Goal: Task Accomplishment & Management: Use online tool/utility

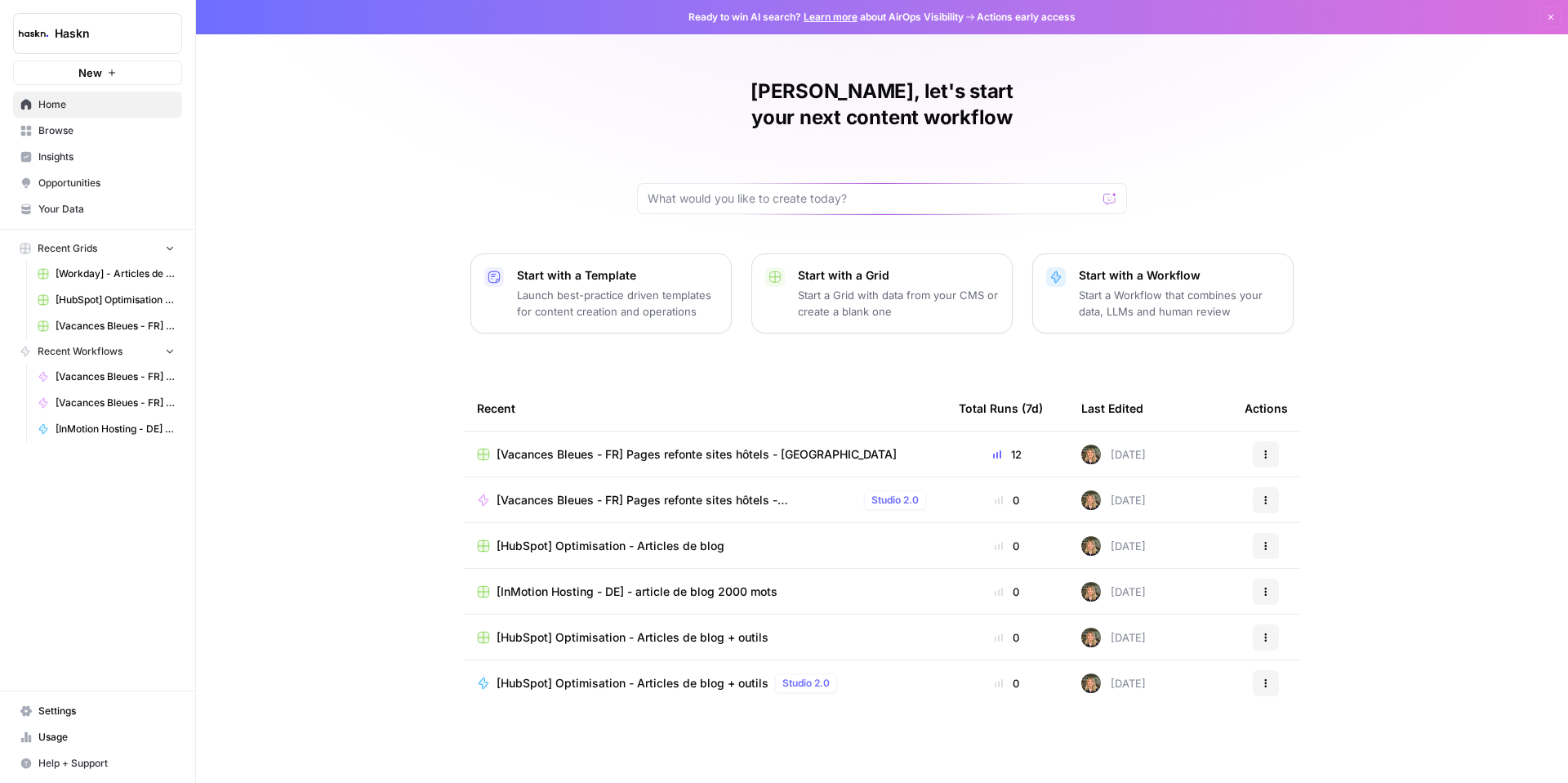
click at [654, 446] on span "[Vacances Bleues - FR] Pages refonte sites hôtels - [GEOGRAPHIC_DATA]" at bounding box center [696, 454] width 400 height 16
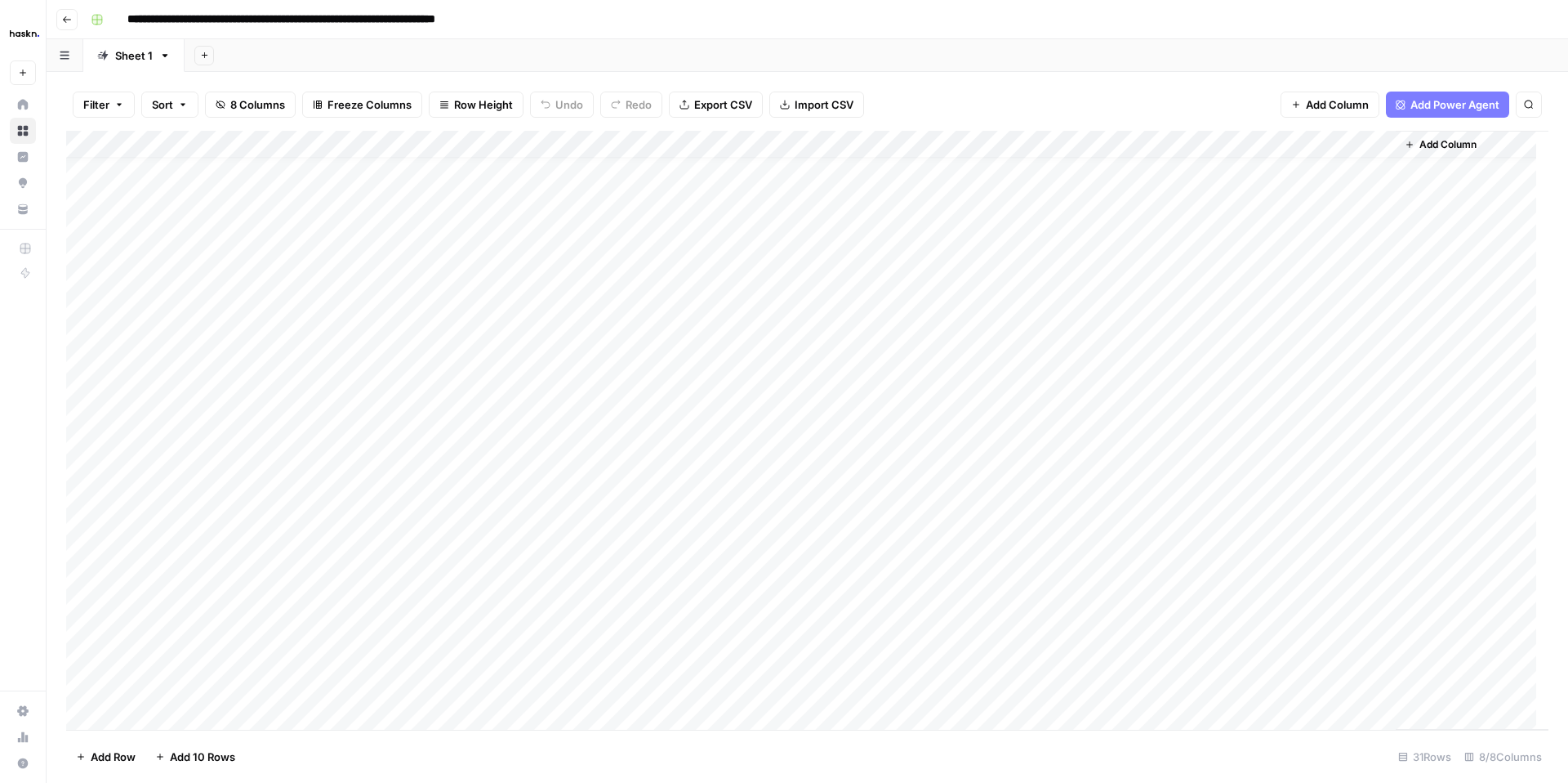
scroll to position [24, 0]
click at [1376, 339] on div "Add Column" at bounding box center [807, 430] width 1482 height 599
click at [653, 484] on div "Add Column" at bounding box center [807, 430] width 1482 height 599
click at [817, 478] on div "Add Column" at bounding box center [807, 430] width 1482 height 599
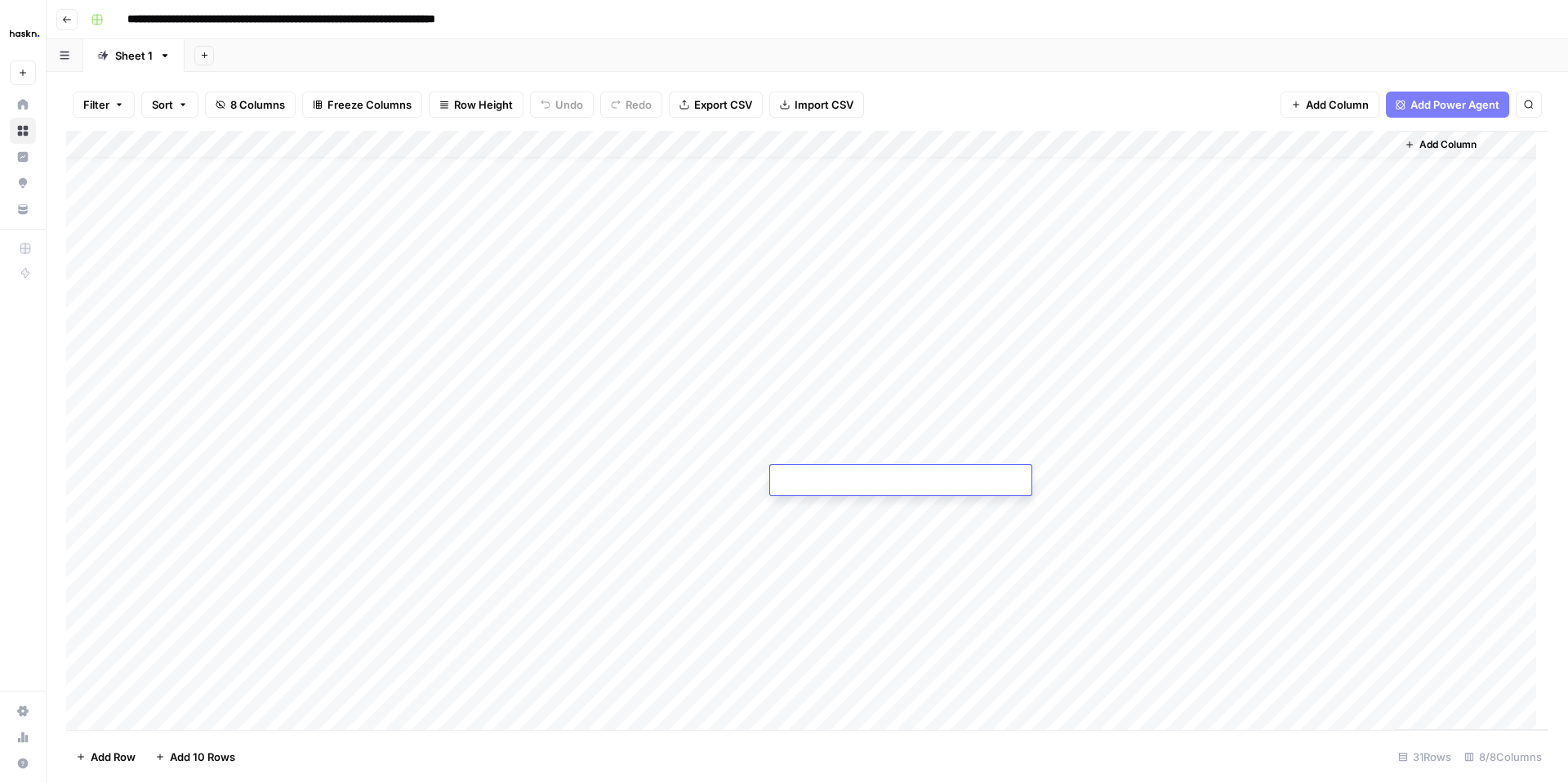
click at [847, 175] on div "Add Column" at bounding box center [807, 430] width 1482 height 599
click at [847, 174] on div "Add Column" at bounding box center [807, 430] width 1482 height 599
click at [846, 209] on div "Add Column" at bounding box center [807, 430] width 1482 height 599
click at [846, 207] on div "Add Column" at bounding box center [807, 430] width 1482 height 599
click at [847, 207] on textarea "**********" at bounding box center [900, 203] width 261 height 23
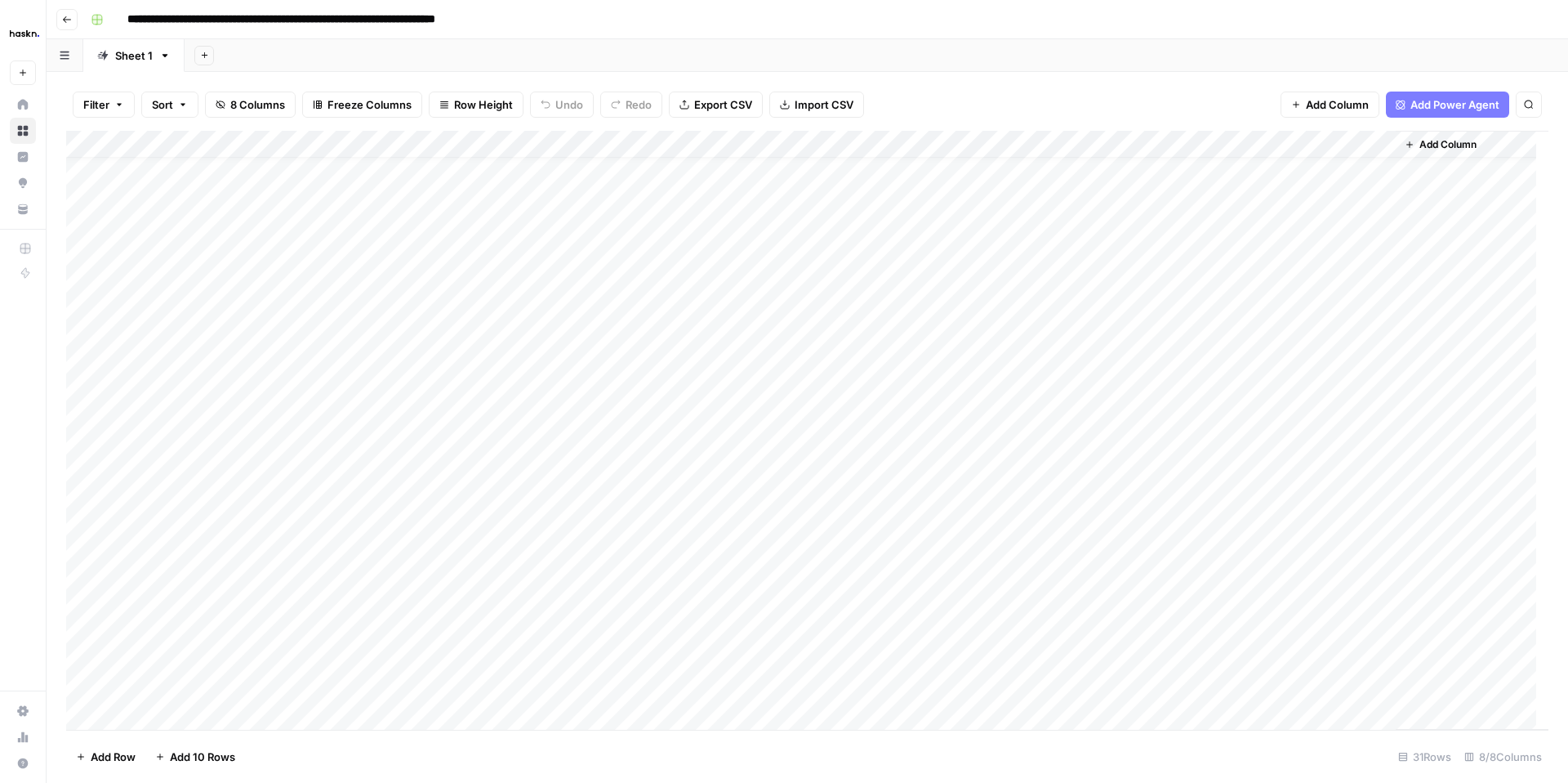
click at [739, 204] on div "Add Column" at bounding box center [807, 430] width 1482 height 599
click at [817, 200] on div "Add Column" at bounding box center [807, 430] width 1482 height 599
click at [819, 487] on div "Add Column" at bounding box center [807, 430] width 1482 height 599
click at [831, 508] on div "Add Column" at bounding box center [807, 430] width 1482 height 599
click at [657, 483] on div "Add Column" at bounding box center [807, 430] width 1482 height 599
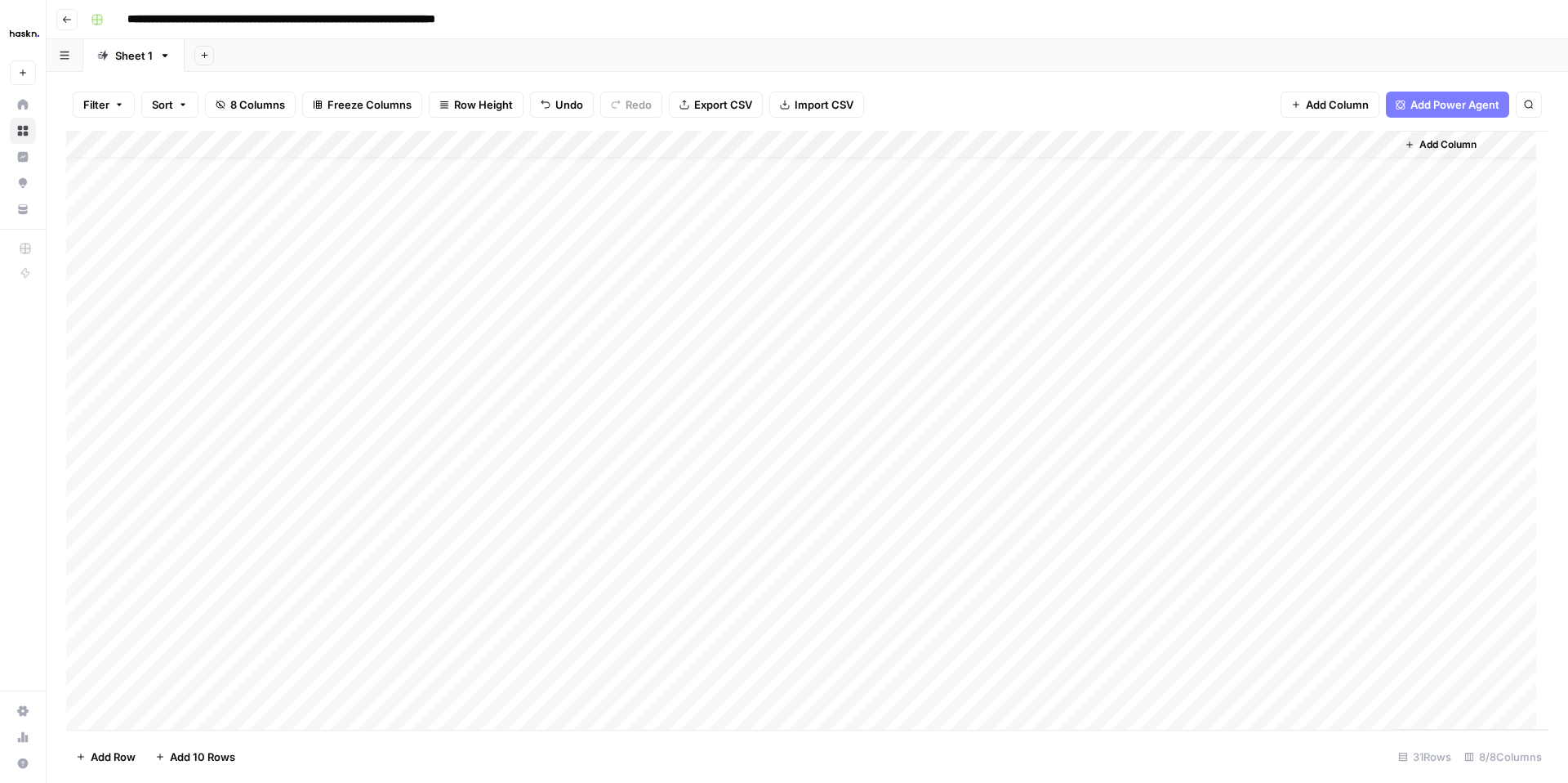
click at [648, 476] on div "Add Column" at bounding box center [807, 430] width 1482 height 599
click at [648, 476] on textarea at bounding box center [690, 481] width 261 height 23
type textarea "**********"
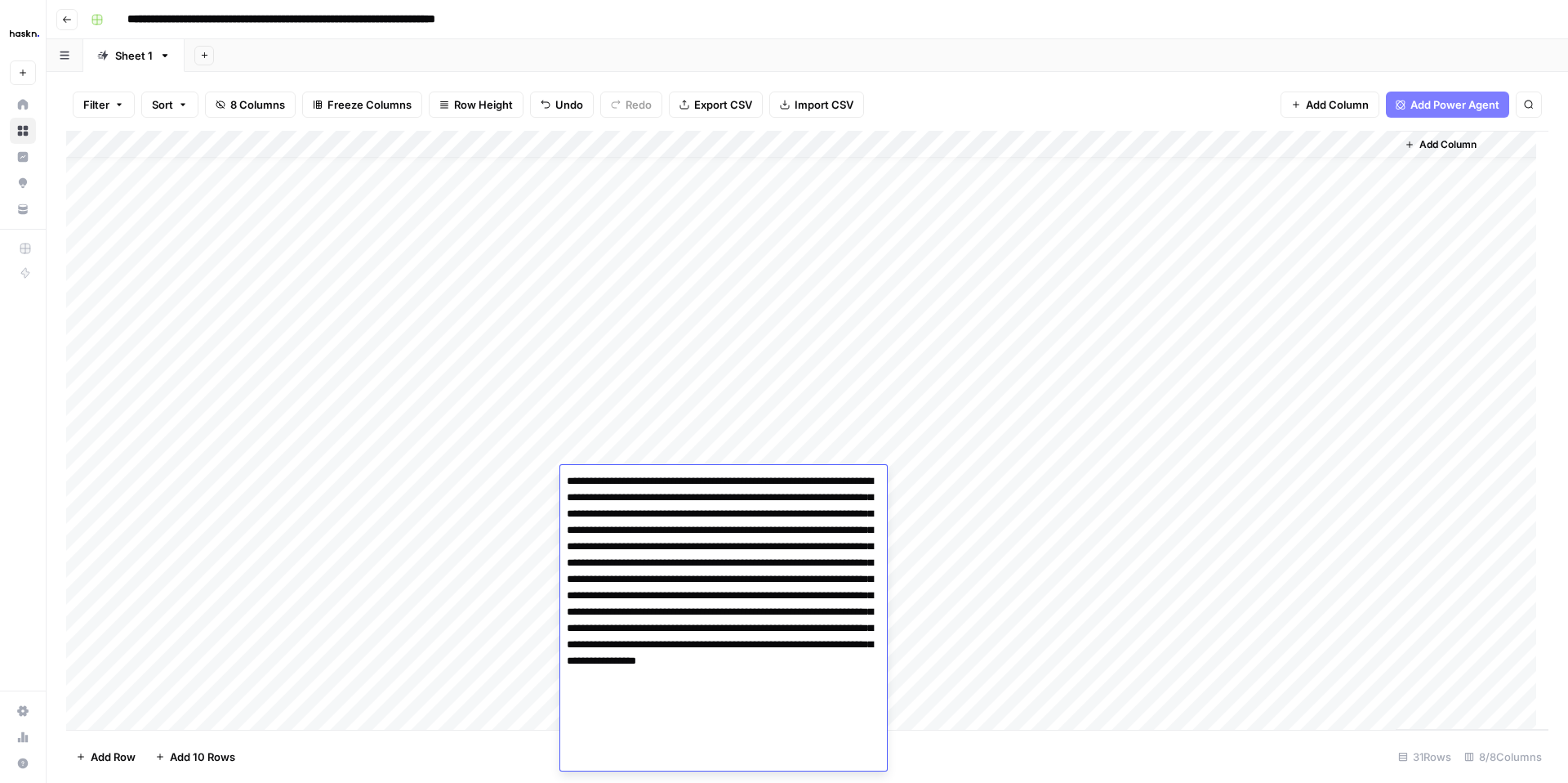
click at [1204, 476] on div "Add Column" at bounding box center [807, 430] width 1482 height 599
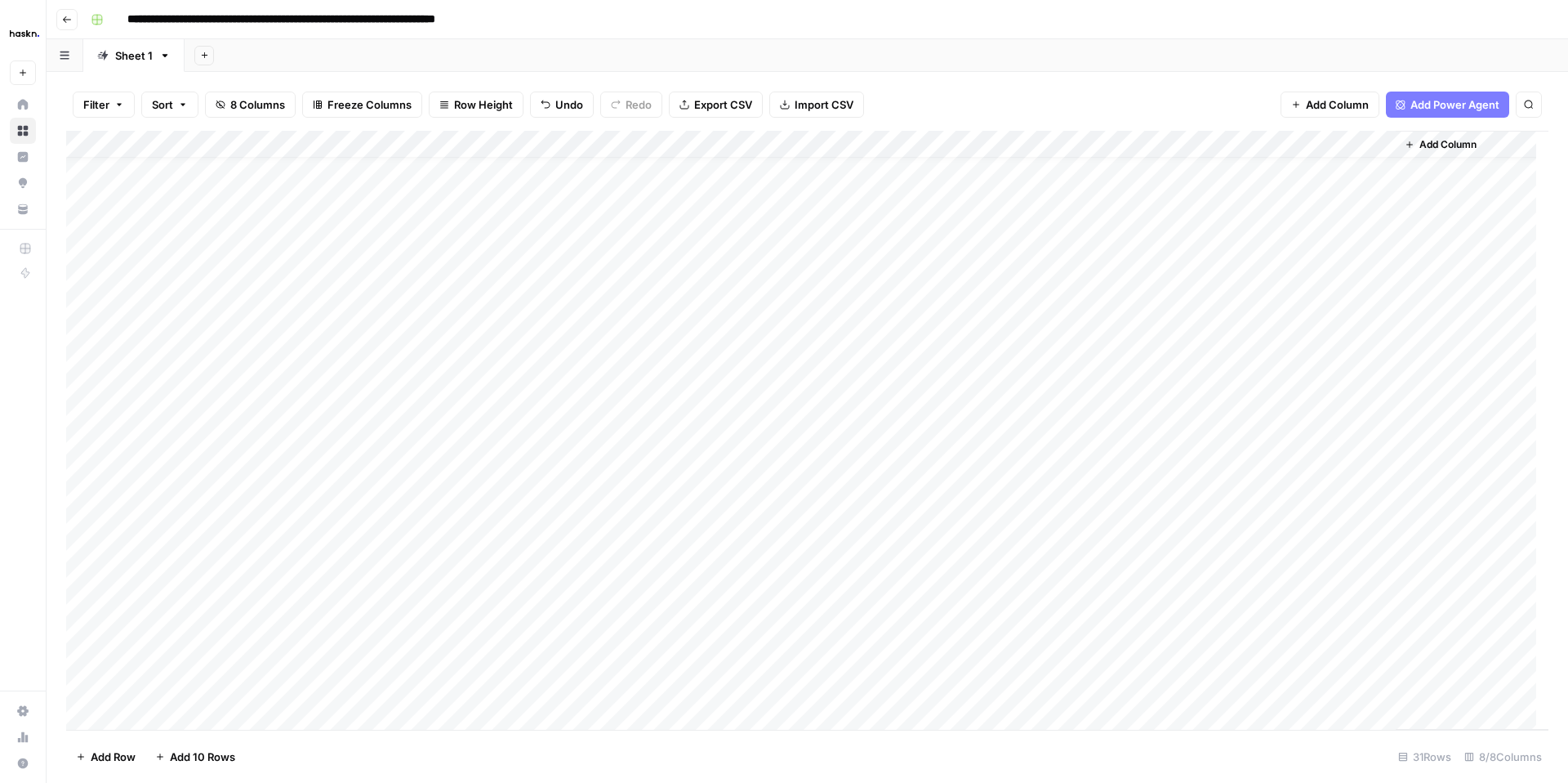
click at [681, 506] on div "Add Column" at bounding box center [807, 430] width 1482 height 599
click at [1286, 476] on div "Add Column" at bounding box center [807, 430] width 1482 height 599
click at [1384, 483] on div "Add Column" at bounding box center [807, 430] width 1482 height 599
